Goal: Information Seeking & Learning: Check status

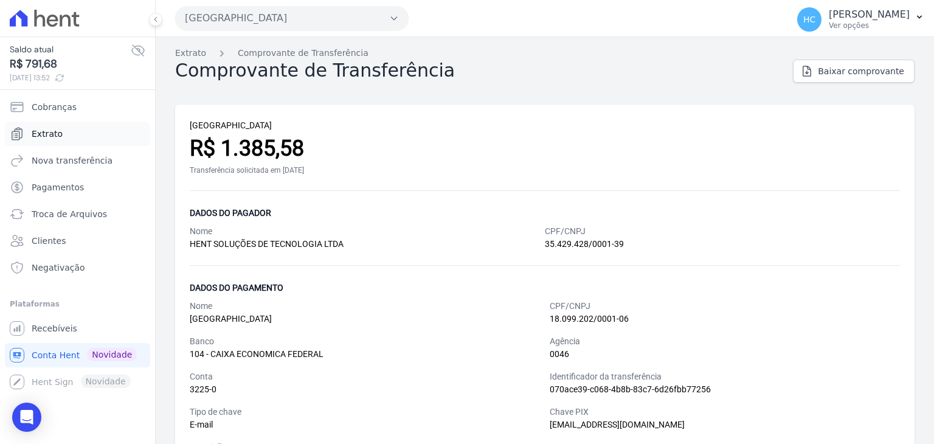
click at [30, 134] on link "Extrato" at bounding box center [77, 134] width 145 height 24
click at [58, 132] on span "Extrato" at bounding box center [47, 134] width 31 height 12
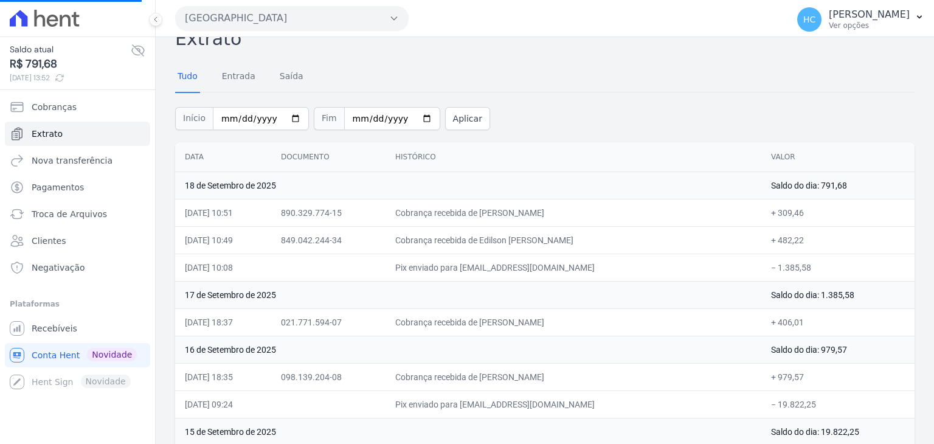
scroll to position [22, 0]
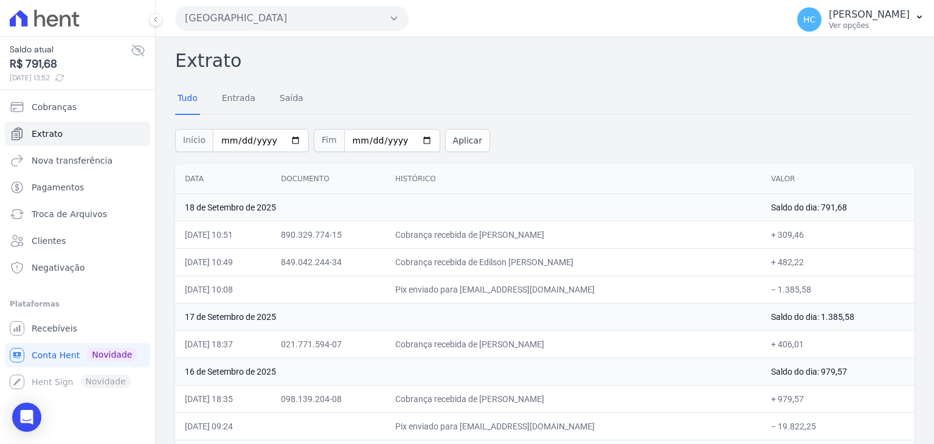
click at [815, 206] on td "Saldo do dia: 791,68" at bounding box center [838, 206] width 153 height 27
copy td "791,68"
click at [37, 59] on span "R$ 791,68" at bounding box center [70, 64] width 121 height 16
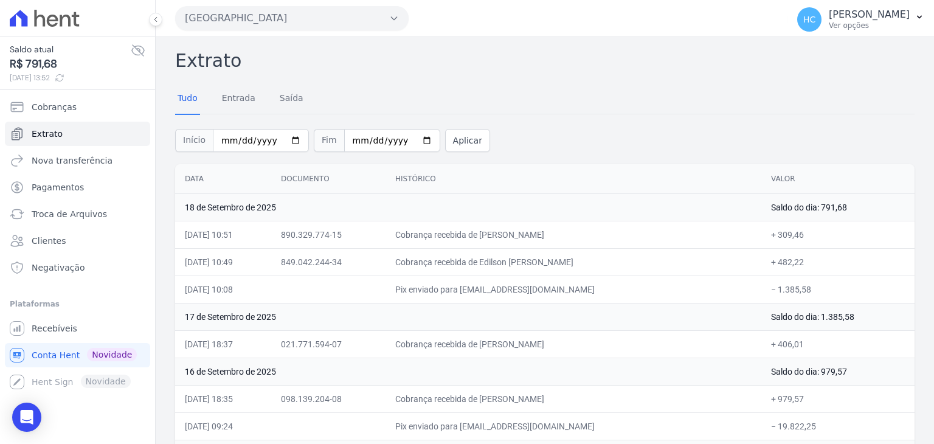
copy span "791,68"
click at [730, 181] on th "Histórico" at bounding box center [574, 179] width 376 height 30
click at [684, 92] on div "Tudo Entrada Saída" at bounding box center [545, 99] width 740 height 30
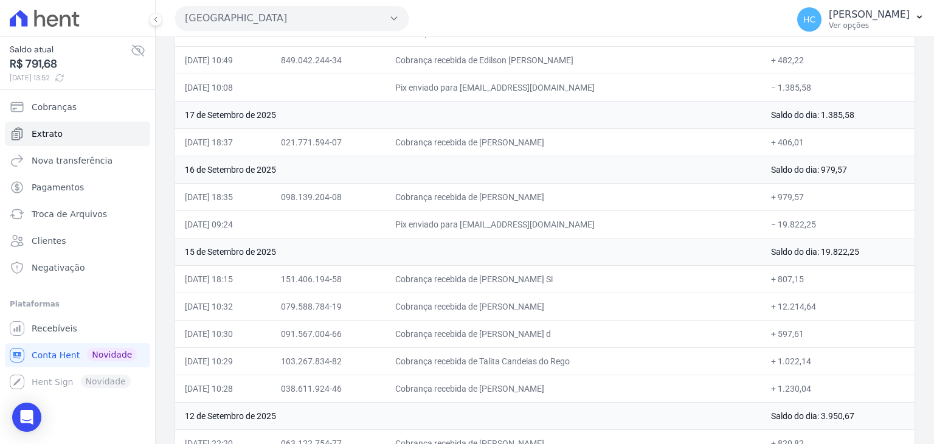
scroll to position [0, 0]
